Goal: Task Accomplishment & Management: Manage account settings

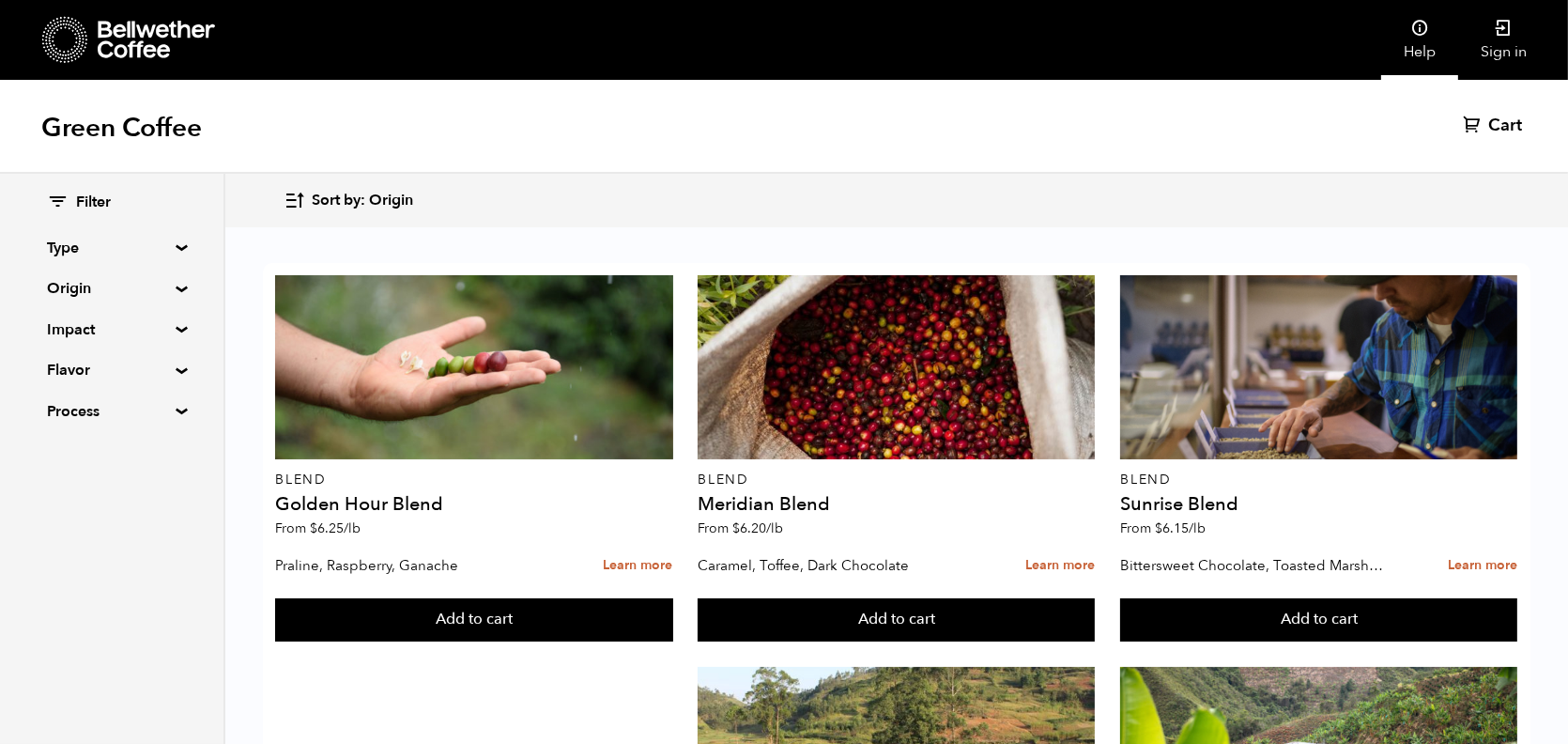
click at [1421, 33] on icon at bounding box center [1419, 28] width 19 height 19
click at [1486, 56] on link "Sign in" at bounding box center [1504, 40] width 91 height 80
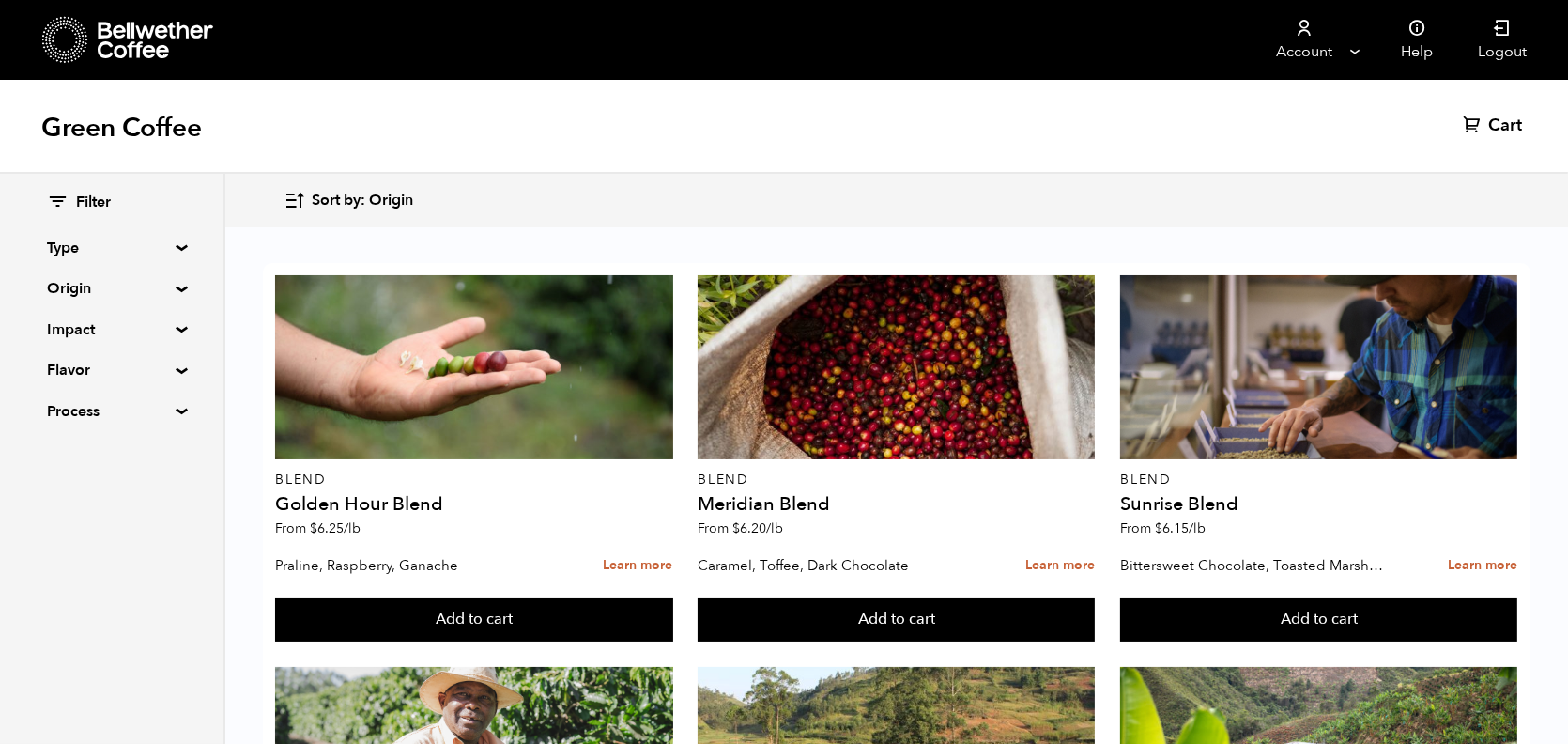
click at [649, 140] on div "Green Coffee Cart (0)" at bounding box center [784, 127] width 1568 height 94
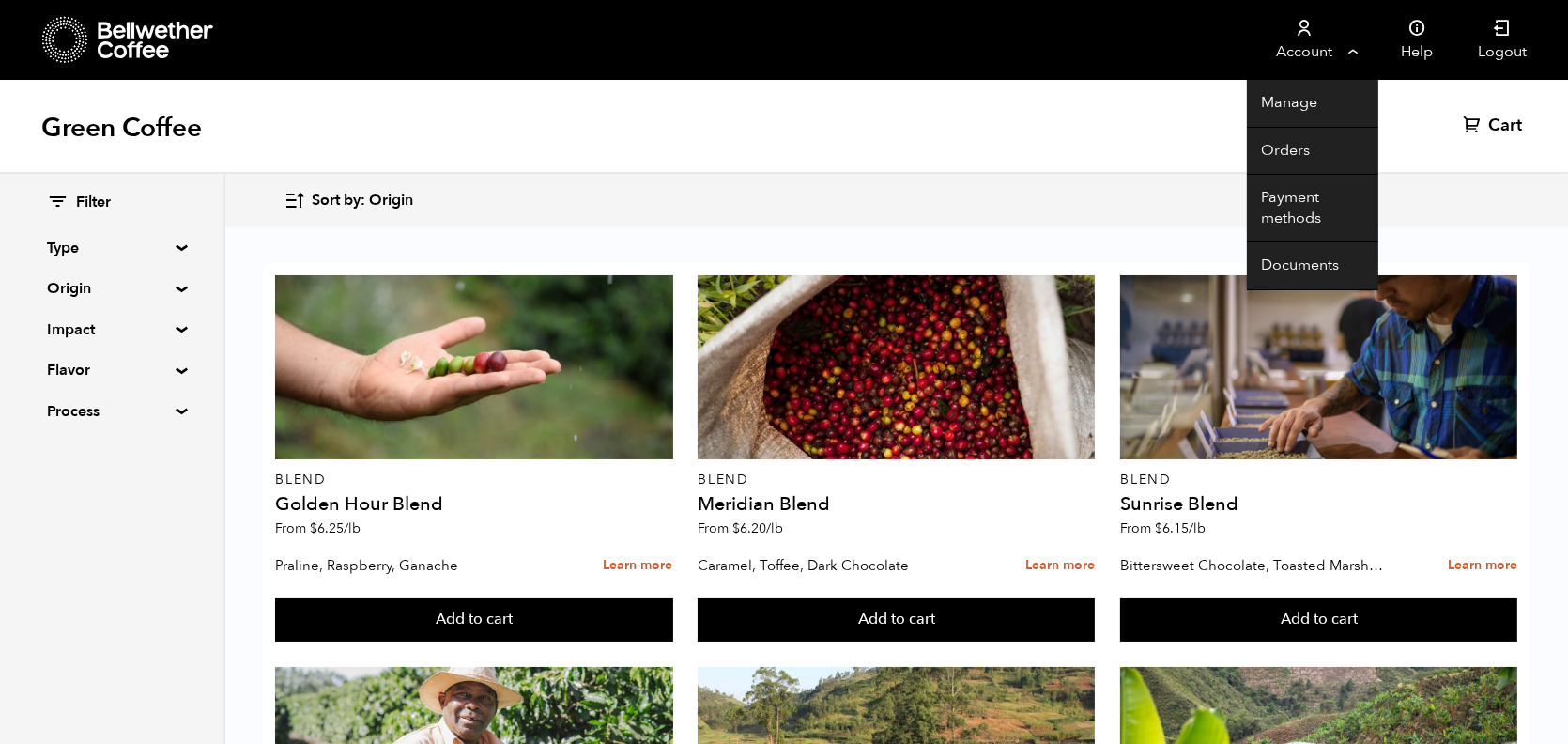
click at [1314, 43] on link "Account" at bounding box center [1304, 40] width 116 height 80
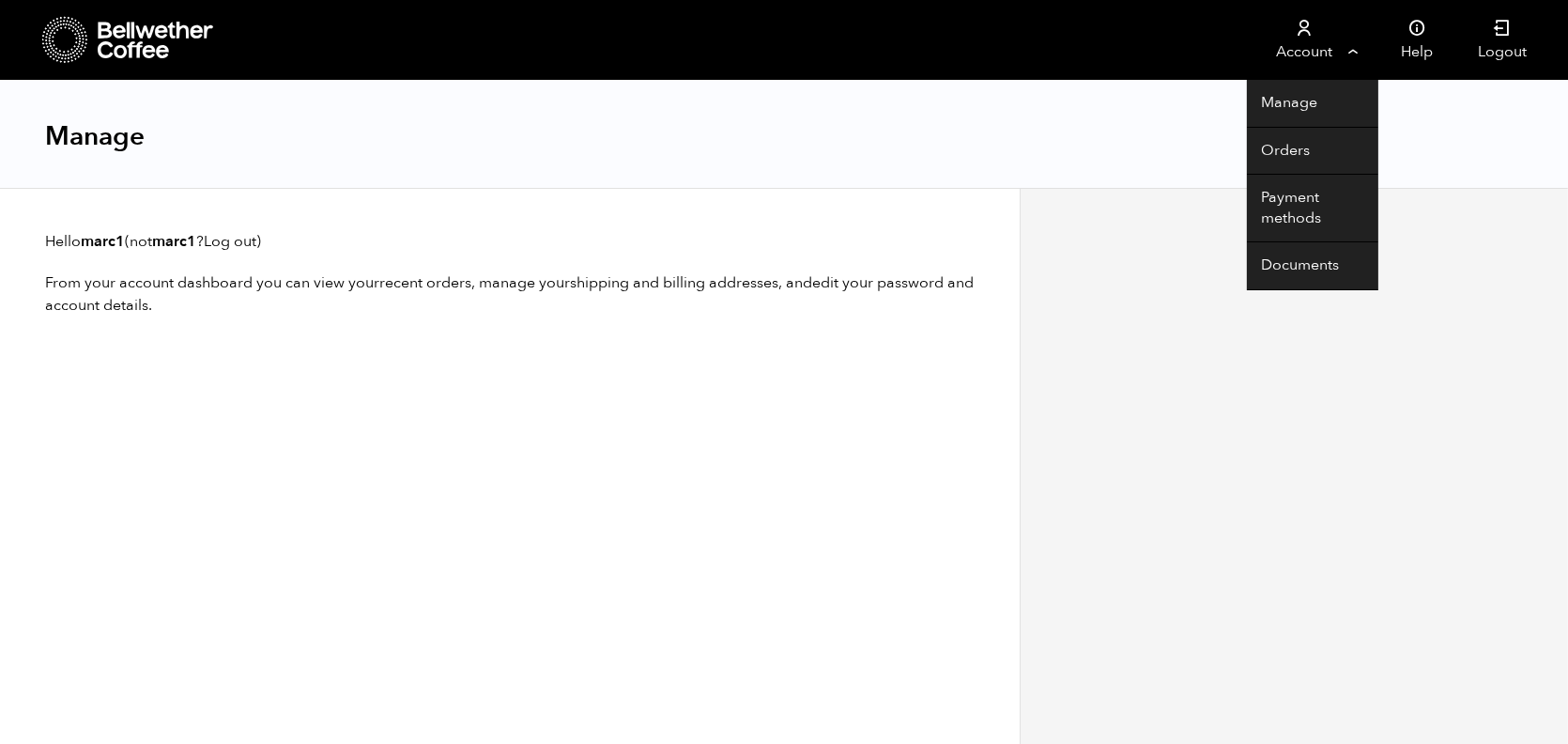
click at [1269, 36] on link "Account" at bounding box center [1304, 40] width 116 height 80
click at [1299, 41] on link "Account" at bounding box center [1304, 40] width 116 height 80
click at [1283, 153] on link "Orders" at bounding box center [1312, 151] width 132 height 47
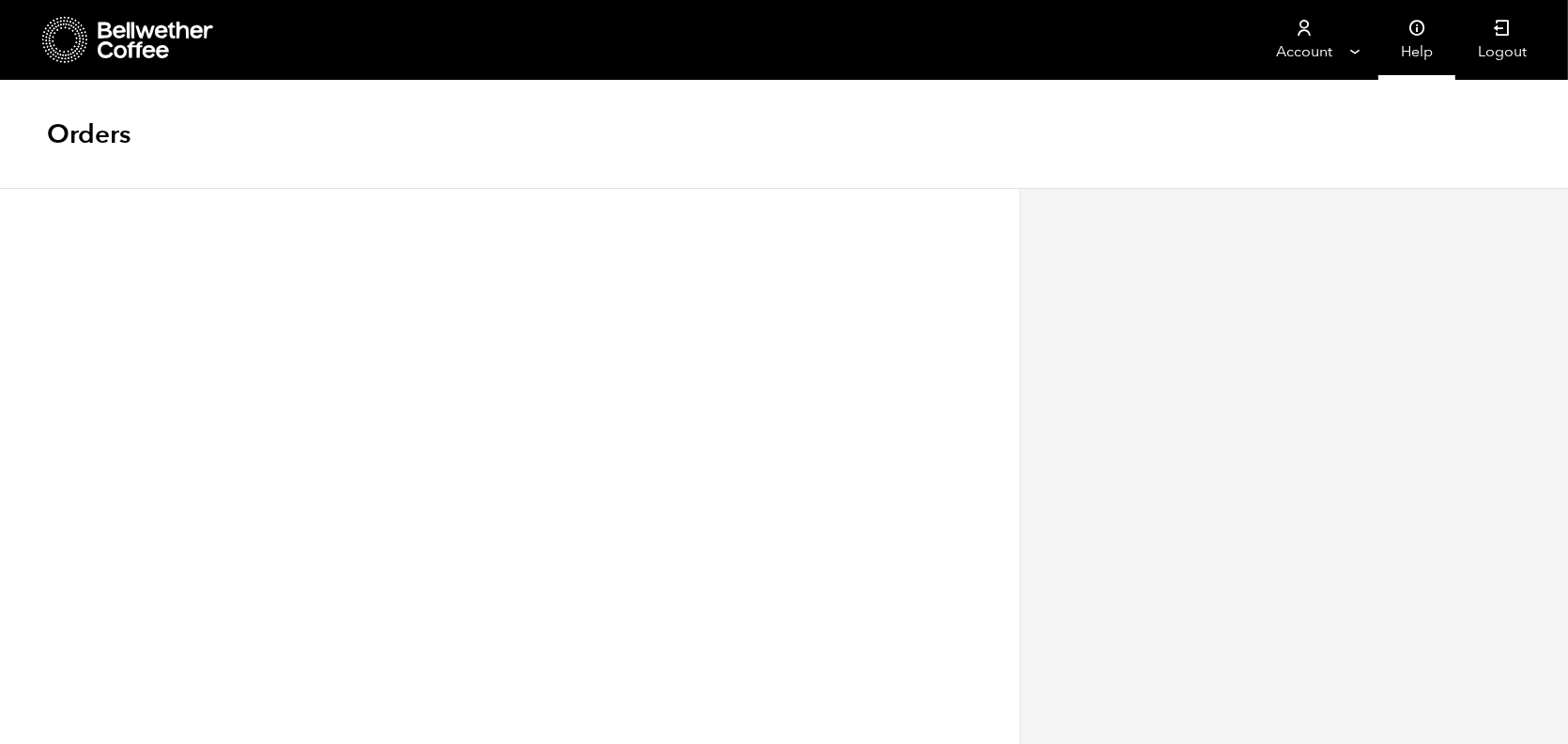
click at [1429, 41] on link "Help" at bounding box center [1417, 40] width 77 height 80
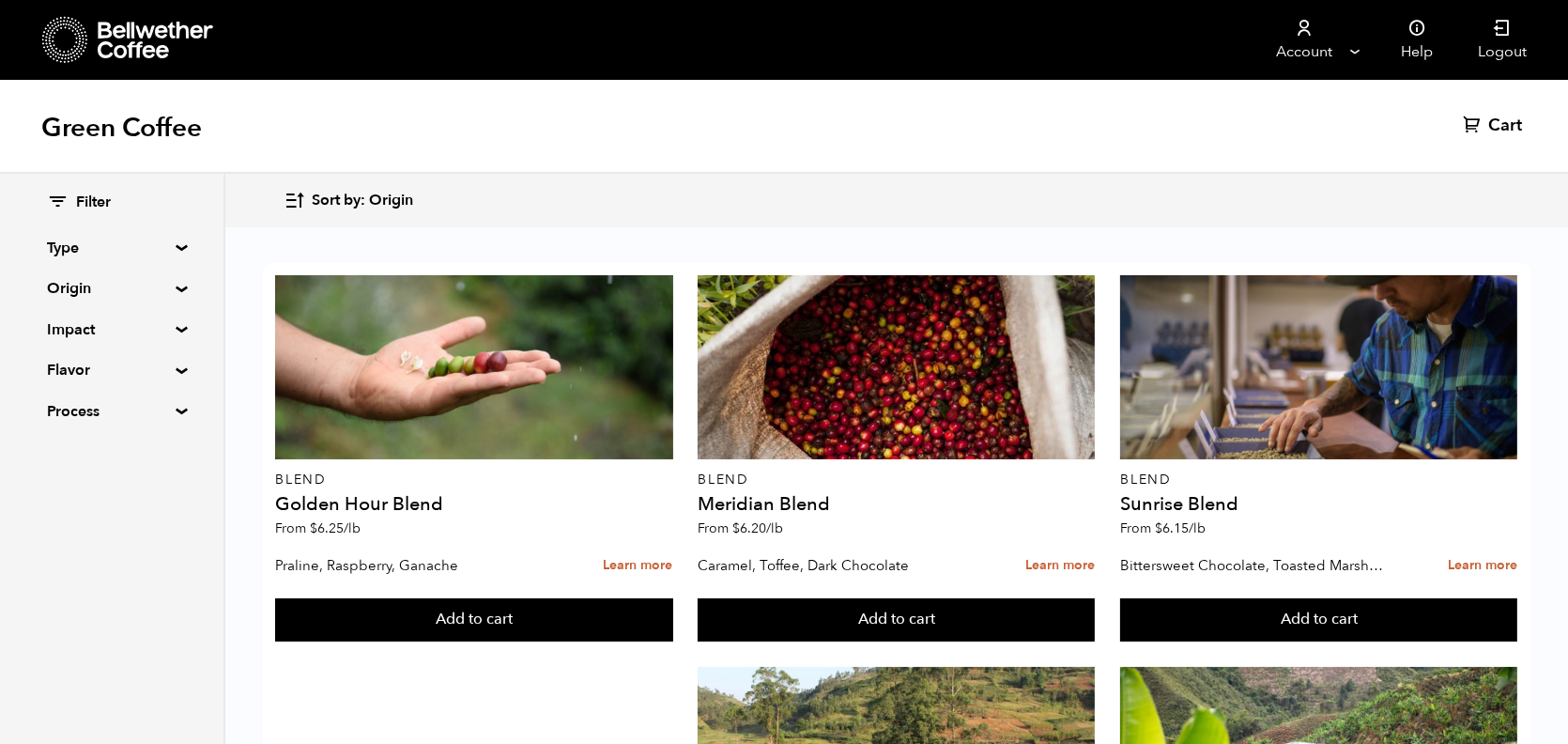
scroll to position [315, 0]
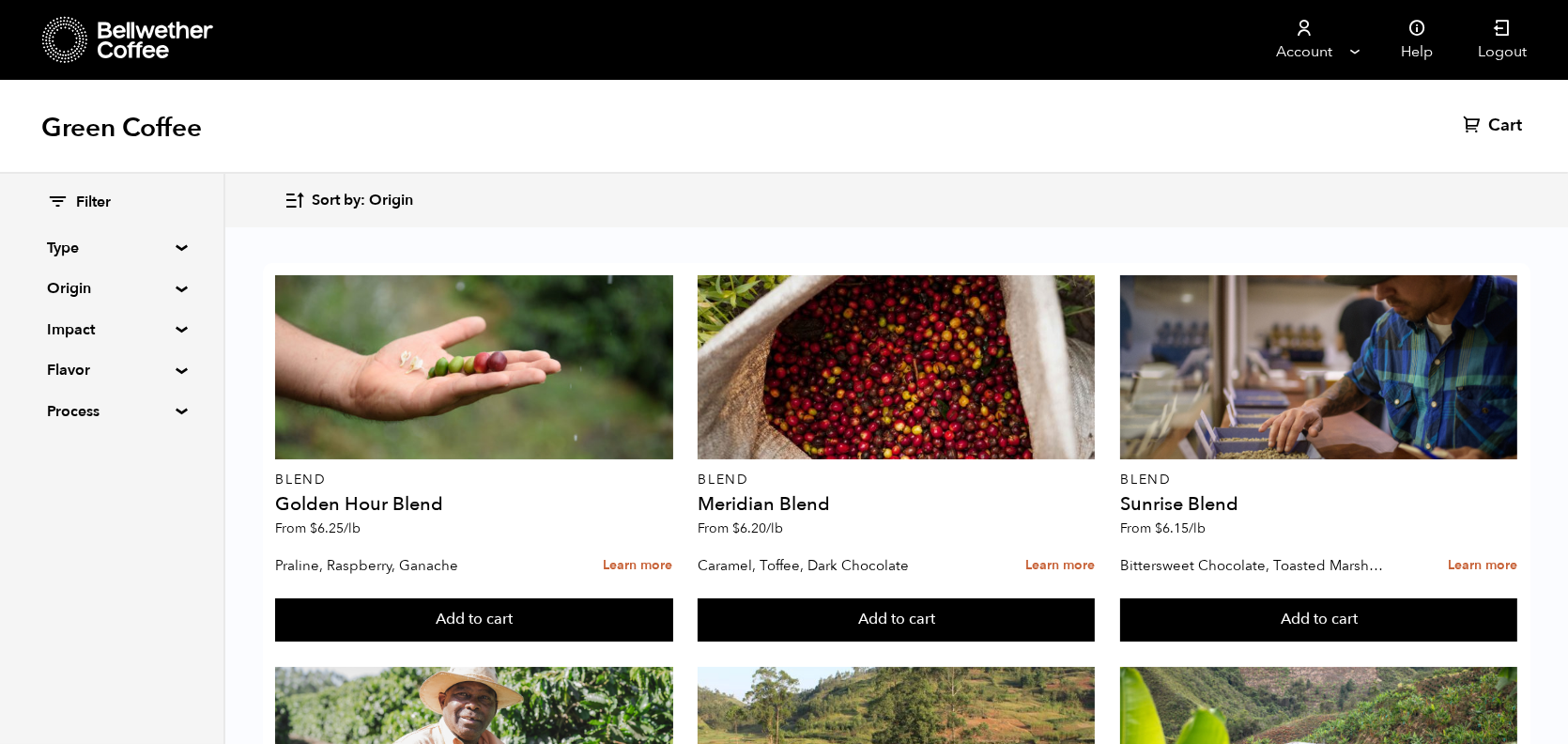
click at [1481, 113] on div "Green Coffee Cart (0)" at bounding box center [784, 127] width 1568 height 94
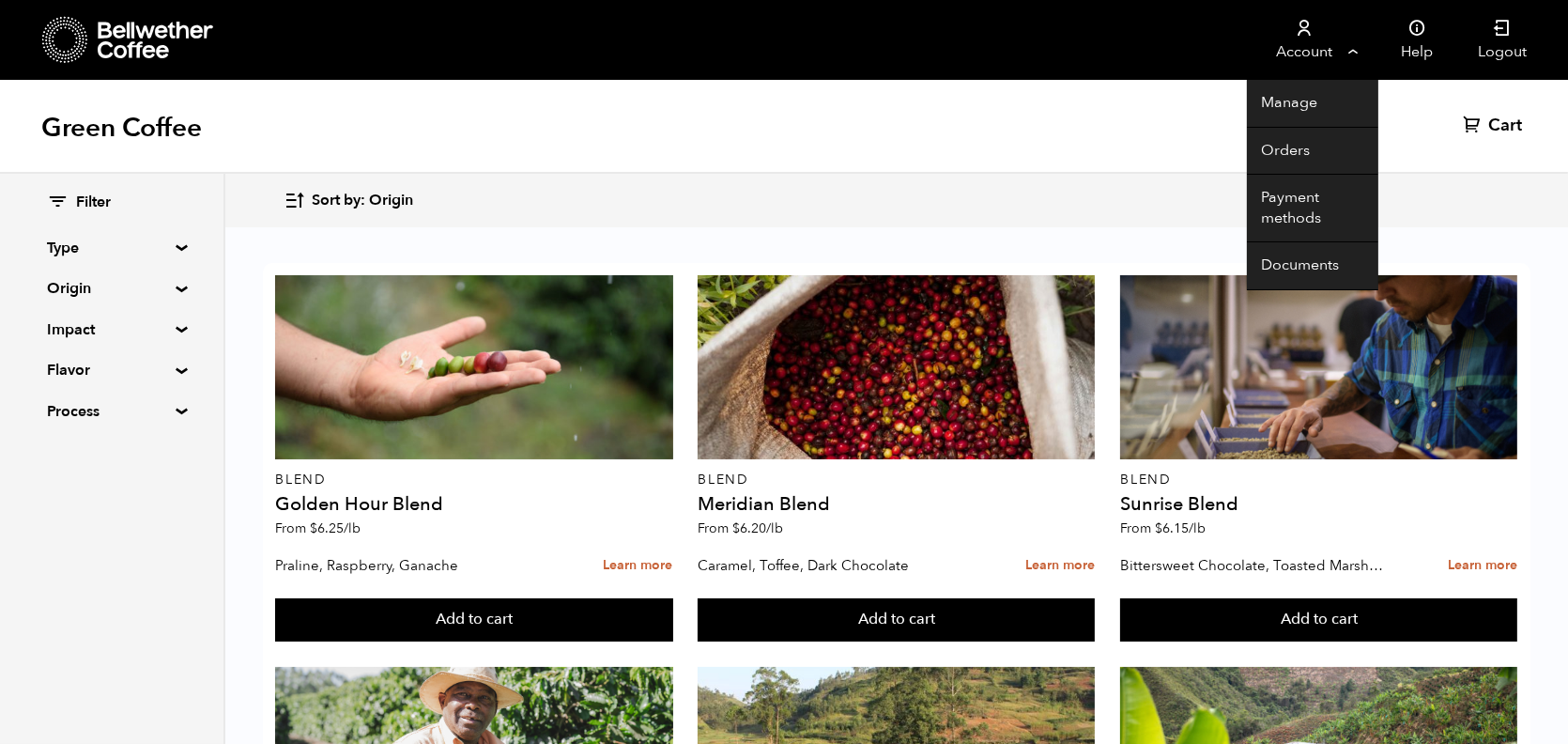
click at [1339, 48] on link "Account" at bounding box center [1304, 40] width 116 height 80
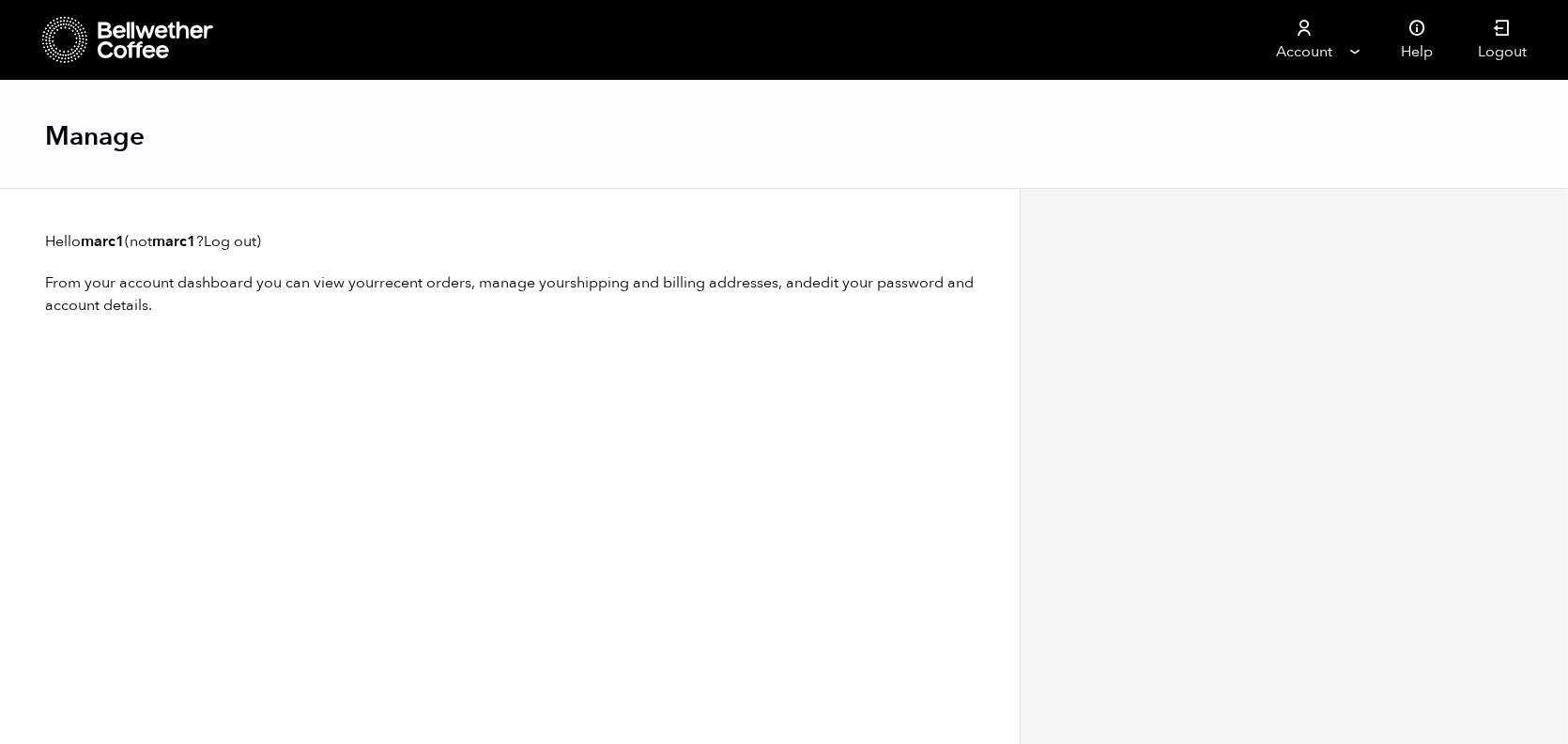
click at [1028, 77] on nav "Account Manage Orders Payment methods Documents Help Logout" at bounding box center [947, 40] width 1204 height 80
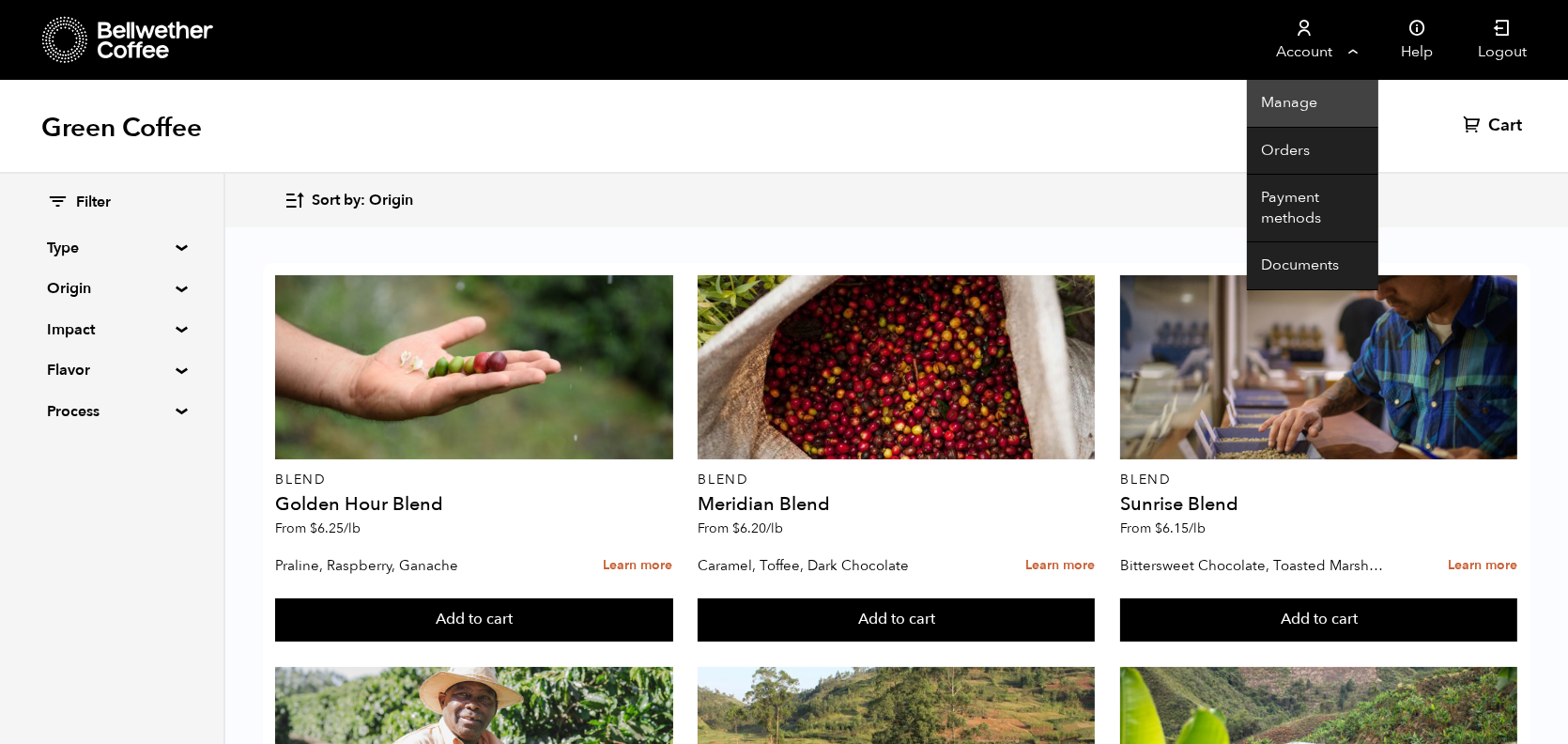
click at [1307, 101] on link "Manage" at bounding box center [1312, 104] width 132 height 47
